Goal: Task Accomplishment & Management: Manage account settings

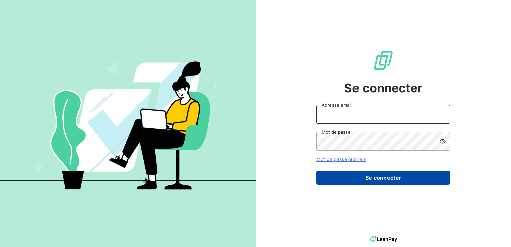
type input "m.moucadel@gyptis.fr"
click at [380, 181] on button "Se connecter" at bounding box center [383, 178] width 134 height 14
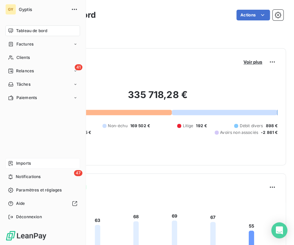
click at [40, 164] on div "Imports" at bounding box center [42, 163] width 75 height 11
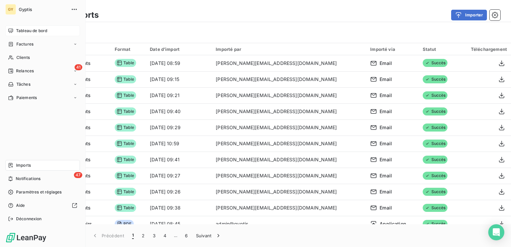
click at [20, 31] on span "Tableau de bord" at bounding box center [31, 31] width 31 height 6
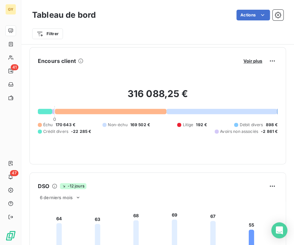
scroll to position [68, 0]
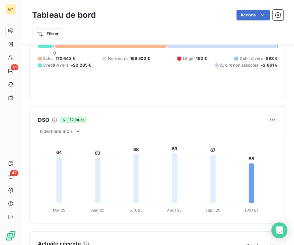
click at [193, 26] on div "Filtrer" at bounding box center [157, 31] width 251 height 18
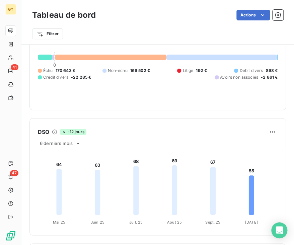
scroll to position [67, 0]
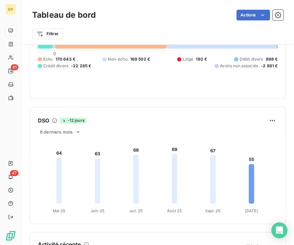
click at [171, 15] on div "Actions" at bounding box center [193, 15] width 179 height 11
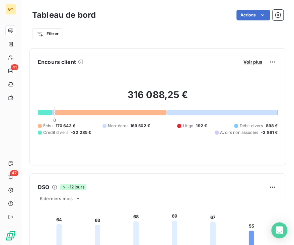
click at [88, 24] on div "Filtrer" at bounding box center [157, 31] width 251 height 18
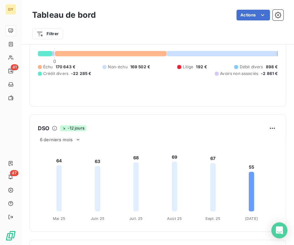
scroll to position [67, 0]
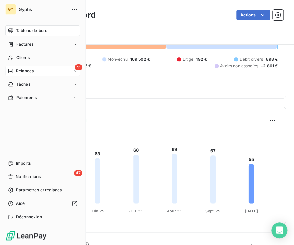
click at [28, 72] on span "Relances" at bounding box center [25, 71] width 18 height 6
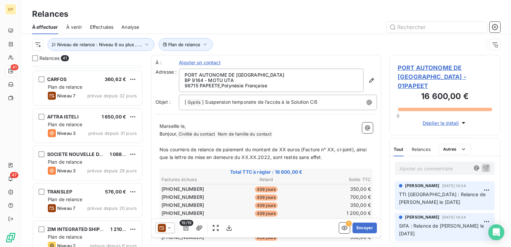
scroll to position [268, 0]
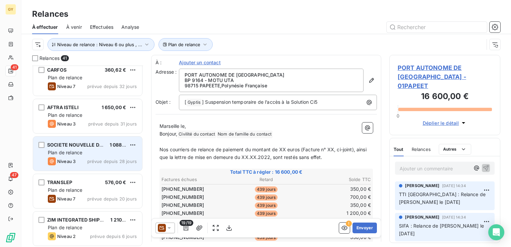
click at [65, 153] on span "Plan de relance" at bounding box center [65, 153] width 34 height 6
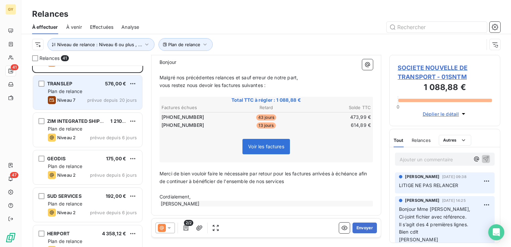
scroll to position [368, 0]
click at [72, 87] on span "Plan de relance" at bounding box center [65, 90] width 34 height 6
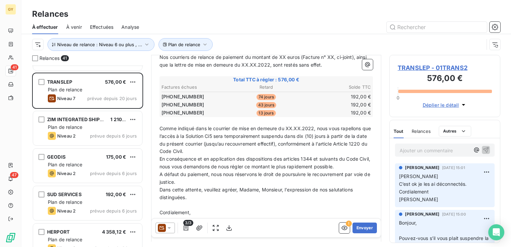
scroll to position [100, 0]
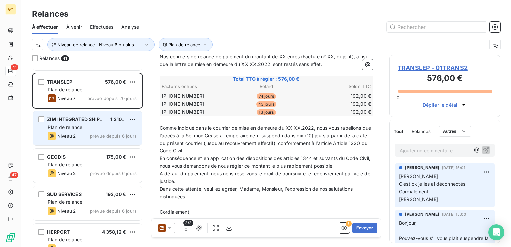
click at [81, 126] on span "Plan de relance" at bounding box center [65, 127] width 34 height 6
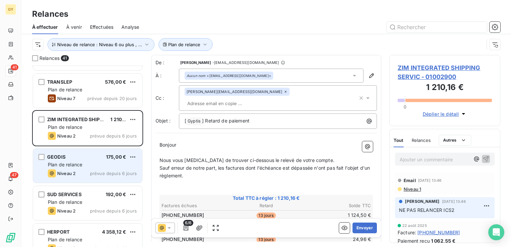
click at [68, 166] on span "Plan de relance" at bounding box center [65, 165] width 34 height 6
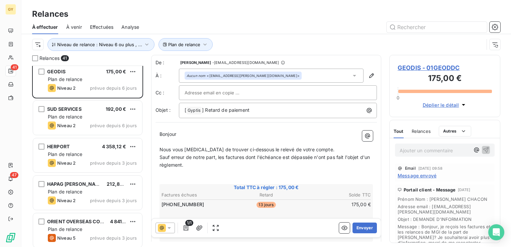
scroll to position [468, 0]
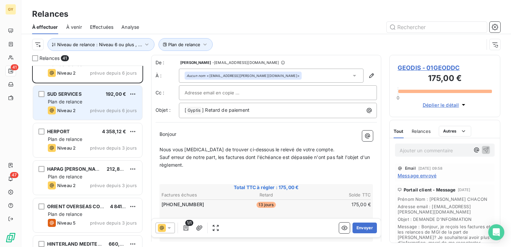
click at [68, 100] on span "Plan de relance" at bounding box center [65, 102] width 34 height 6
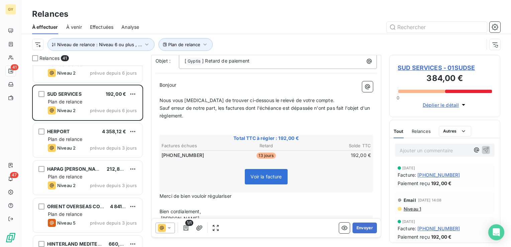
scroll to position [64, 0]
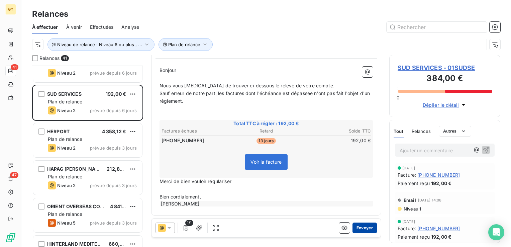
click at [293, 228] on button "Envoyer" at bounding box center [365, 227] width 24 height 11
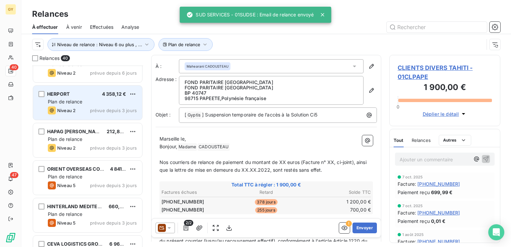
click at [70, 97] on div "HERPORT 4 358,12 € Plan de relance Niveau 2 prévue depuis 3 jours" at bounding box center [87, 103] width 109 height 34
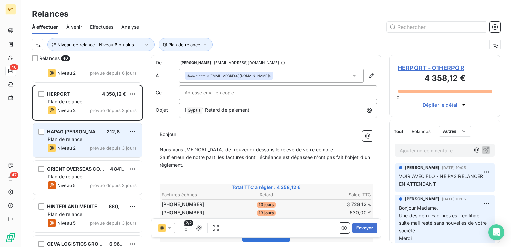
click at [62, 138] on span "Plan de relance" at bounding box center [65, 139] width 34 height 6
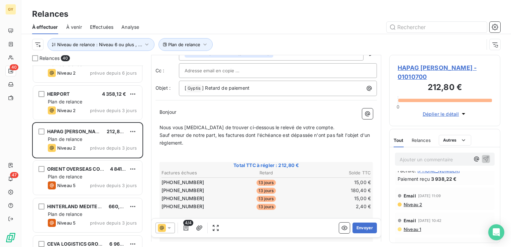
scroll to position [67, 0]
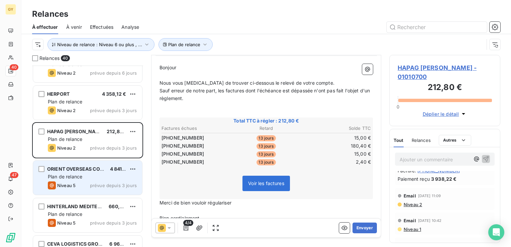
click at [81, 181] on div "Niveau 5 prévue depuis 3 jours" at bounding box center [92, 185] width 89 height 8
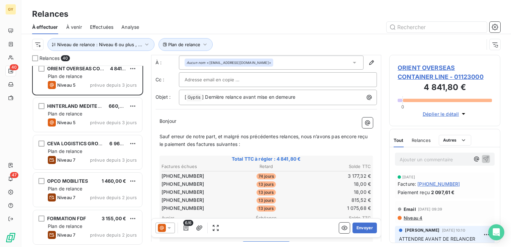
scroll to position [33, 0]
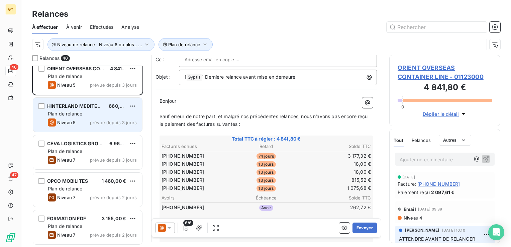
click at [89, 111] on div "Plan de relance" at bounding box center [92, 113] width 89 height 7
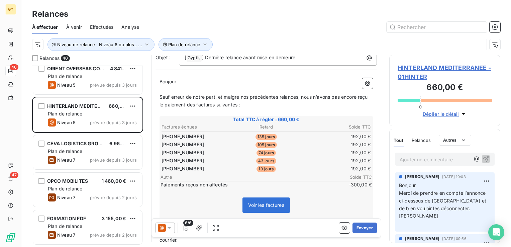
scroll to position [67, 0]
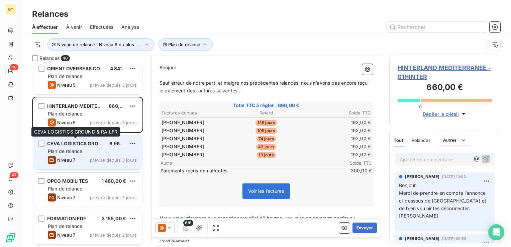
click at [54, 145] on span "CEVA LOGISTICS GROUND & RAILFR" at bounding box center [88, 144] width 83 height 6
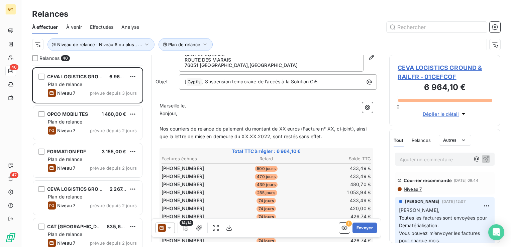
scroll to position [669, 0]
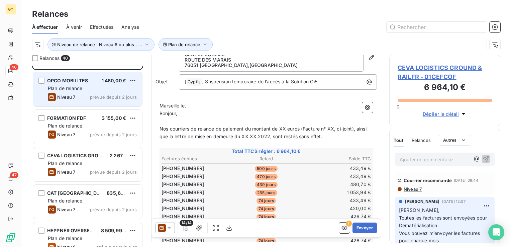
click at [76, 97] on div "Niveau 7 prévue depuis 2 jours" at bounding box center [92, 97] width 89 height 8
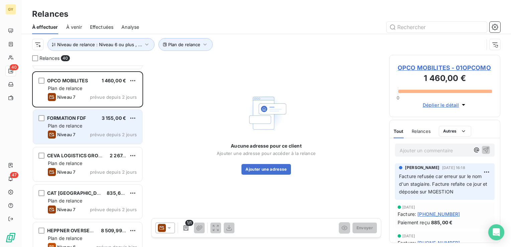
click at [57, 124] on span "Plan de relance" at bounding box center [65, 126] width 34 height 6
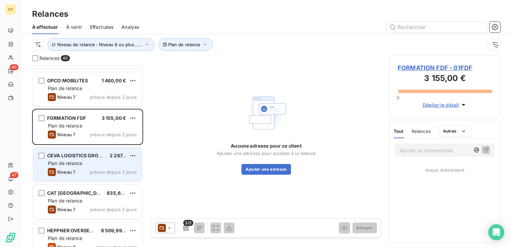
click at [64, 169] on span "Niveau 7" at bounding box center [66, 171] width 18 height 5
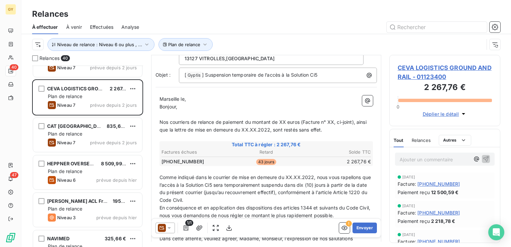
scroll to position [67, 0]
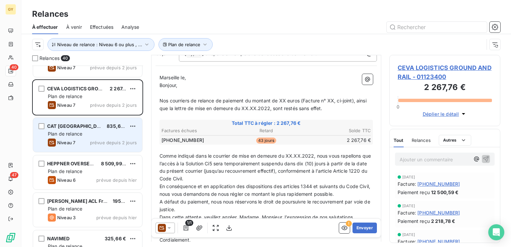
click at [71, 131] on span "Plan de relance" at bounding box center [65, 134] width 34 height 6
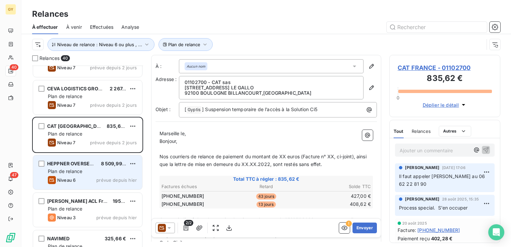
click at [67, 169] on span "Plan de relance" at bounding box center [65, 171] width 34 height 6
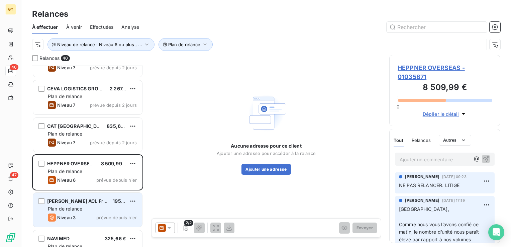
click at [74, 215] on span "Niveau 3" at bounding box center [66, 217] width 18 height 5
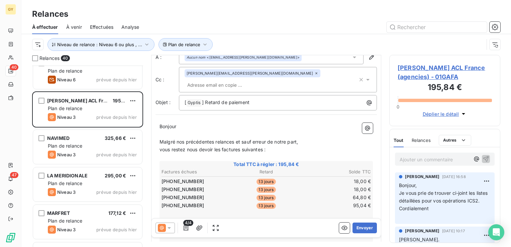
scroll to position [33, 0]
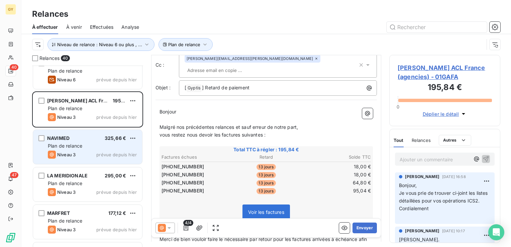
click at [84, 147] on div "Plan de relance" at bounding box center [92, 146] width 89 height 7
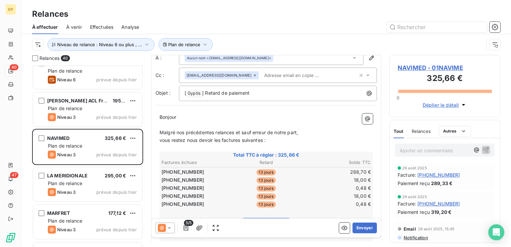
scroll to position [67, 0]
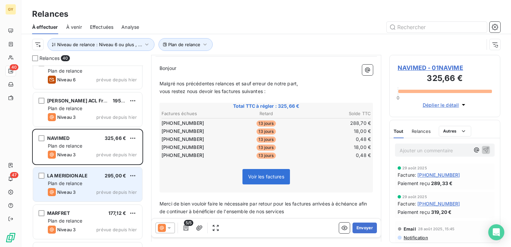
click at [77, 183] on span "Plan de relance" at bounding box center [65, 183] width 34 height 6
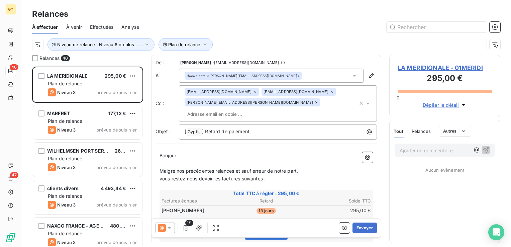
scroll to position [937, 0]
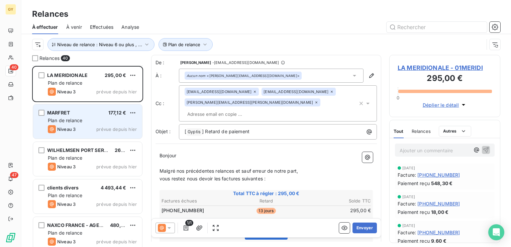
click at [76, 117] on span "Plan de relance" at bounding box center [65, 120] width 34 height 6
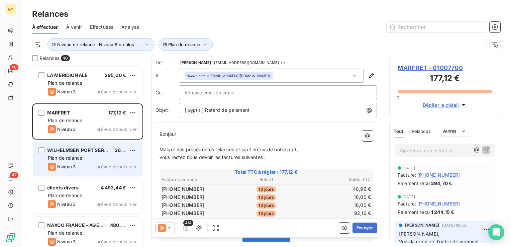
click at [70, 162] on div "WILHELMSEN PORT SERVICE FRANCE 263,28 € Plan de relance Niveau 3 prévue depuis …" at bounding box center [87, 159] width 109 height 34
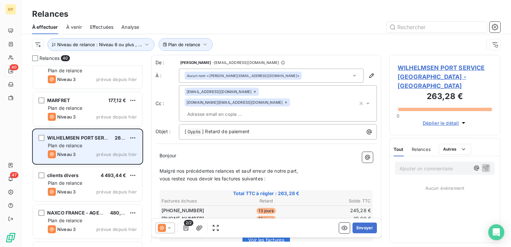
scroll to position [1004, 0]
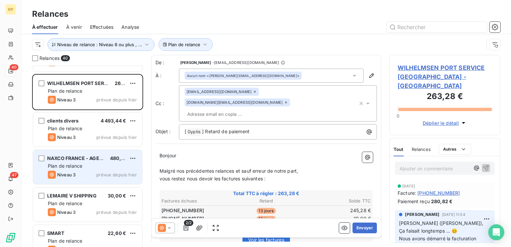
click at [62, 171] on div "Niveau 3" at bounding box center [62, 175] width 28 height 8
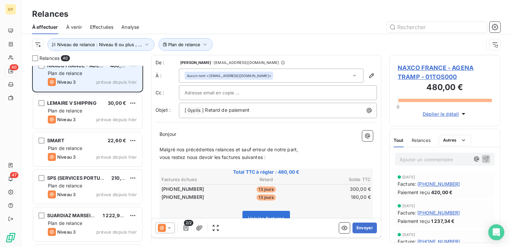
scroll to position [1104, 0]
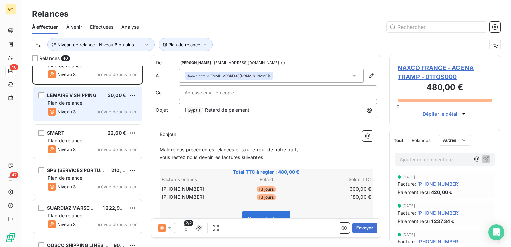
click at [63, 102] on span "Plan de relance" at bounding box center [65, 103] width 34 height 6
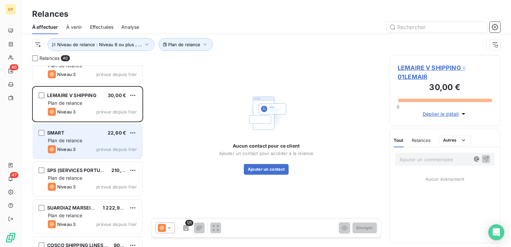
click at [58, 147] on span "Niveau 3" at bounding box center [66, 149] width 18 height 5
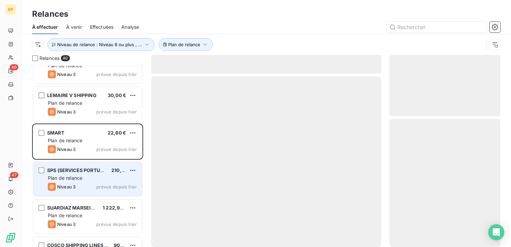
click at [66, 184] on span "Niveau 3" at bounding box center [66, 186] width 18 height 5
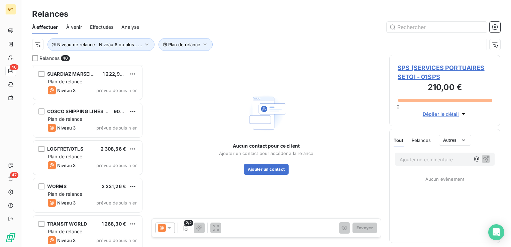
scroll to position [1238, 0]
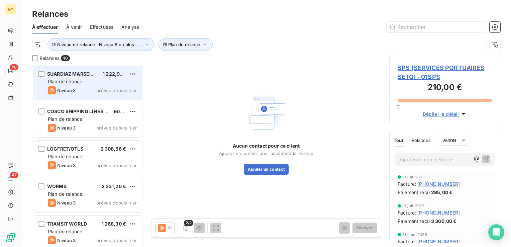
click at [74, 85] on div "SUARDIAZ MARSEILLE 1 222,97 € Plan de relance Niveau 3 prévue depuis hier" at bounding box center [87, 83] width 109 height 34
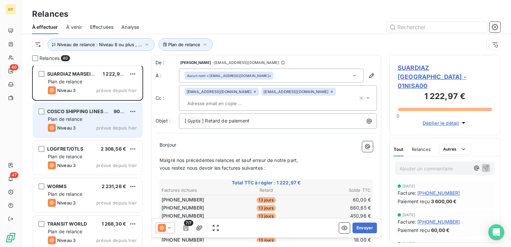
click at [71, 117] on span "Plan de relance" at bounding box center [65, 119] width 34 height 6
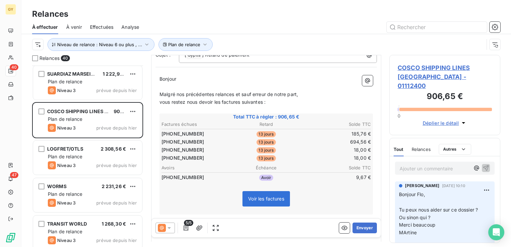
scroll to position [100, 0]
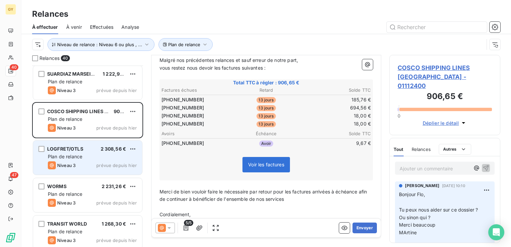
click at [84, 162] on div "Niveau 3 prévue depuis hier" at bounding box center [92, 165] width 89 height 8
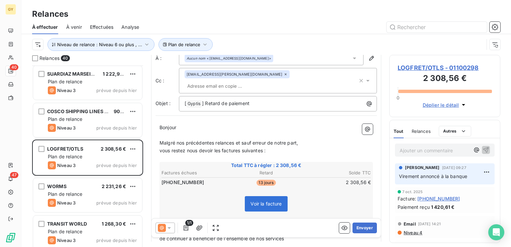
scroll to position [33, 0]
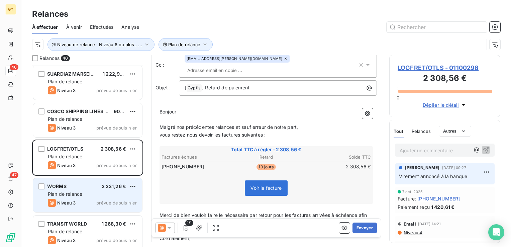
click at [74, 199] on div "Niveau 3" at bounding box center [62, 203] width 28 height 8
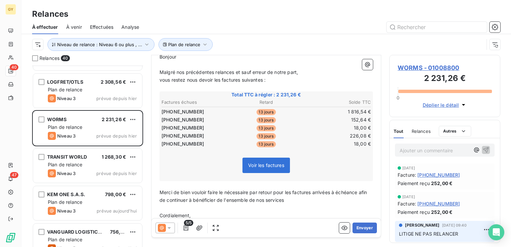
scroll to position [100, 0]
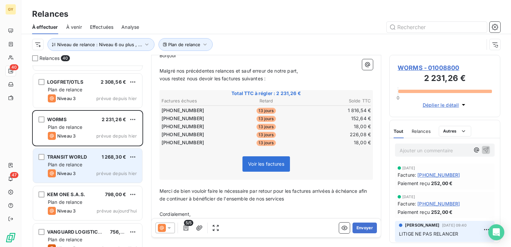
click at [72, 157] on span "TRANSIT WORLD" at bounding box center [67, 157] width 40 height 6
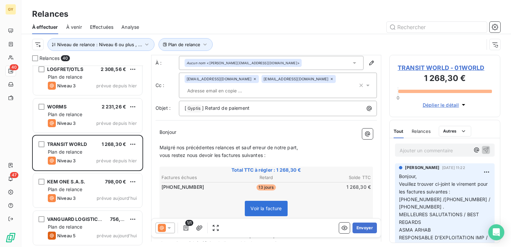
scroll to position [33, 0]
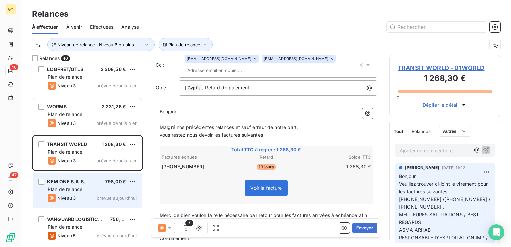
click at [68, 192] on div "KEM ONE S.A.S. 798,00 € Plan de relance Niveau 3 prévue aujourd’hui" at bounding box center [87, 190] width 109 height 34
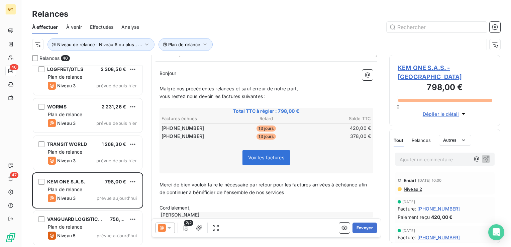
scroll to position [73, 0]
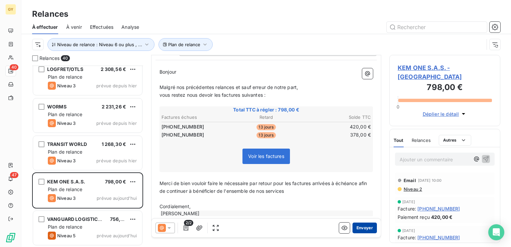
click at [293, 230] on button "Envoyer" at bounding box center [365, 227] width 24 height 11
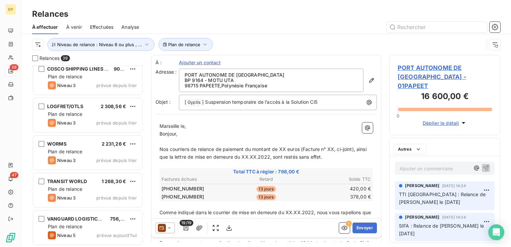
click at [88, 224] on div "SUARDIAZ MARSEILLE 1 222,97 € Plan de relance Niveau 3 prévue depuis hier COSCO…" at bounding box center [87, 156] width 111 height 181
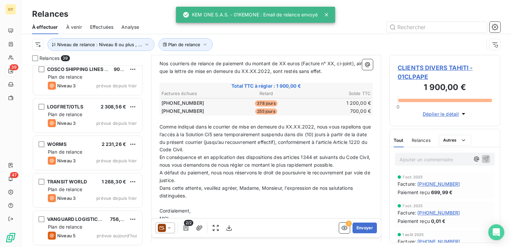
scroll to position [100, 0]
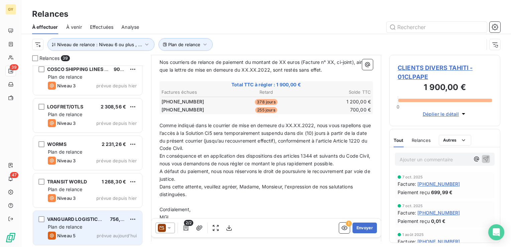
click at [82, 229] on span "Plan de relance" at bounding box center [65, 227] width 34 height 6
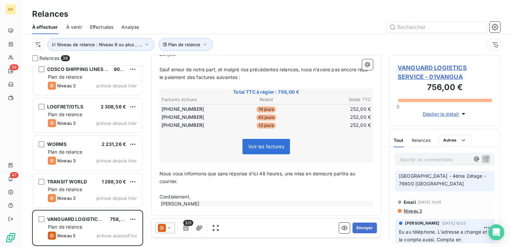
scroll to position [67, 0]
click at [293, 226] on button "Envoyer" at bounding box center [365, 227] width 24 height 11
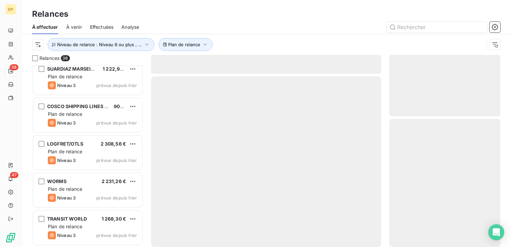
scroll to position [1242, 0]
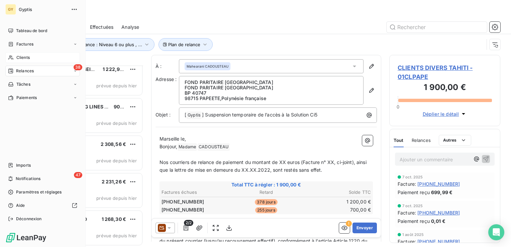
click at [22, 59] on span "Clients" at bounding box center [22, 58] width 13 height 6
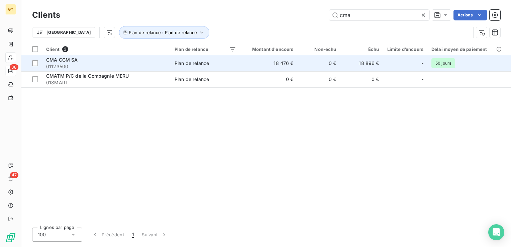
type input "cma"
click at [273, 60] on td "18 476 €" at bounding box center [269, 63] width 58 height 16
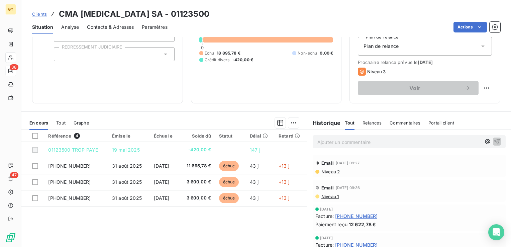
scroll to position [100, 0]
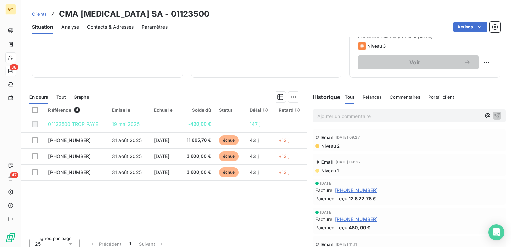
click at [293, 115] on p "Ajouter un commentaire ﻿" at bounding box center [399, 116] width 164 height 8
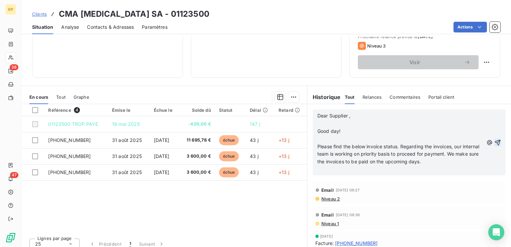
click at [293, 143] on icon "button" at bounding box center [498, 143] width 6 height 6
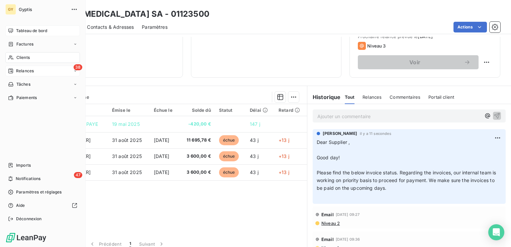
click at [11, 30] on icon at bounding box center [10, 30] width 5 height 5
